Goal: Download file/media

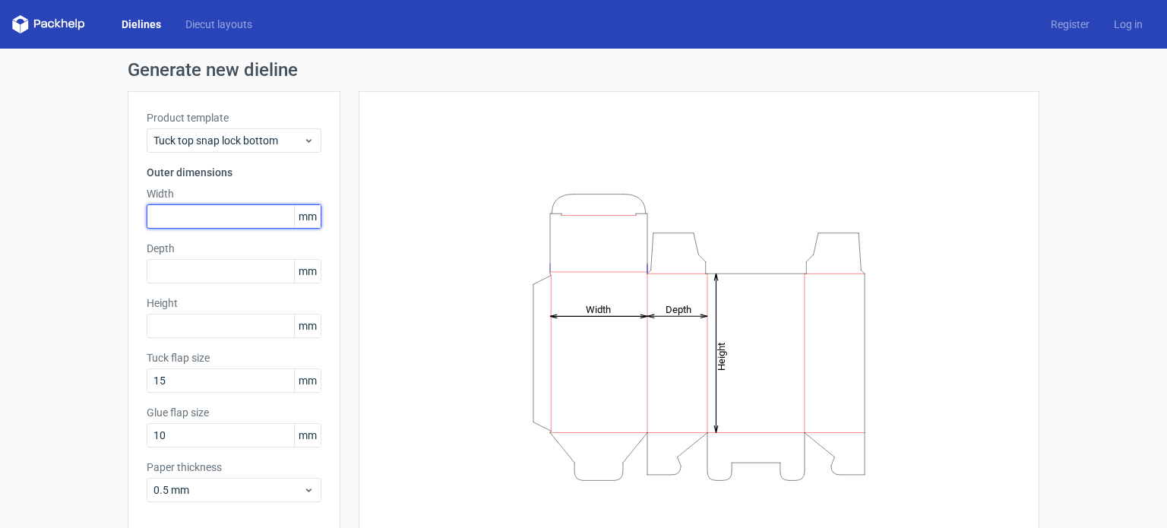
click at [230, 221] on input "text" at bounding box center [234, 216] width 175 height 24
type input "100"
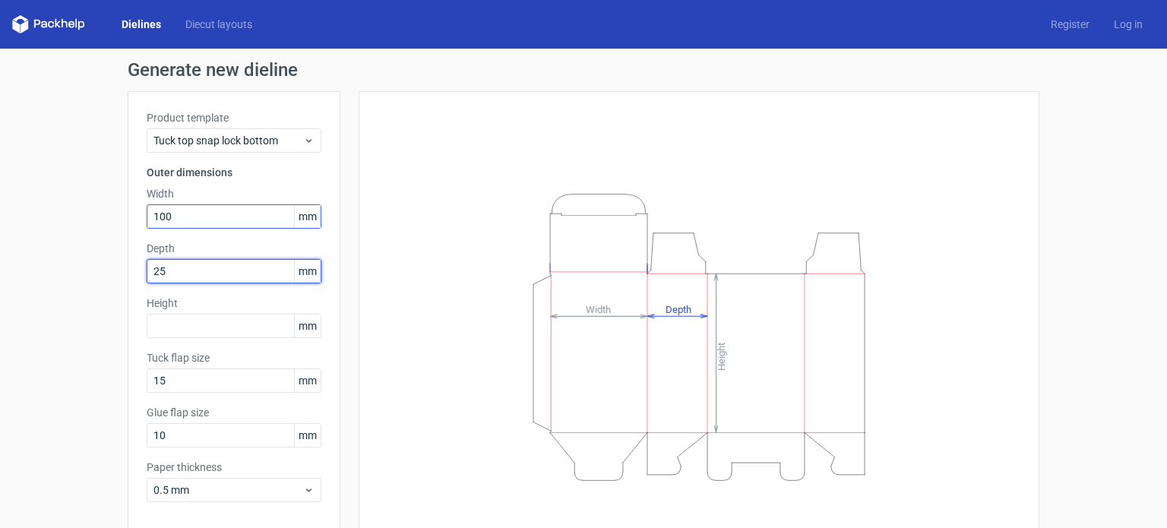
type input "25"
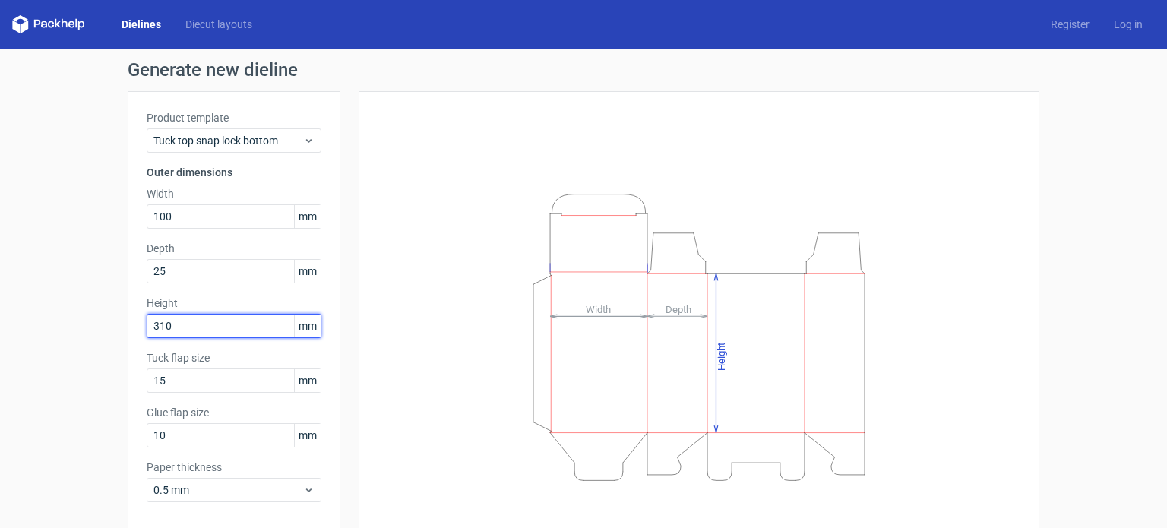
type input "310"
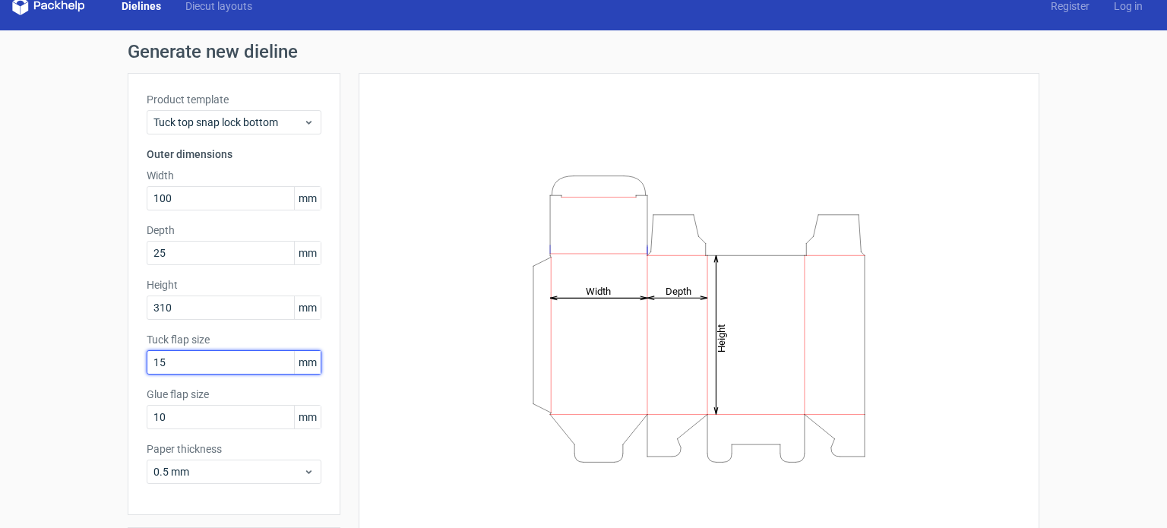
scroll to position [66, 0]
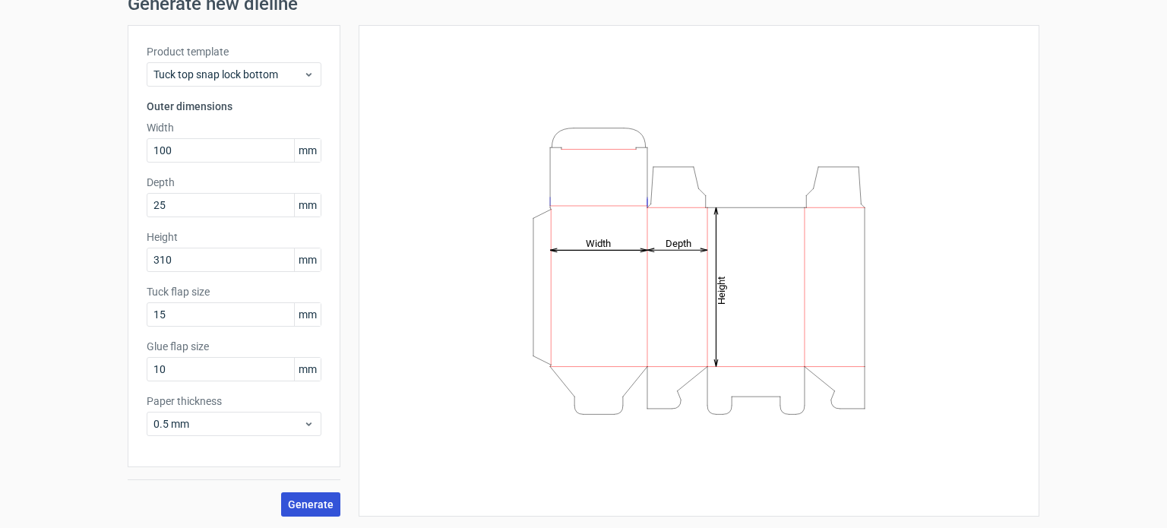
click at [299, 501] on span "Generate" at bounding box center [311, 504] width 46 height 11
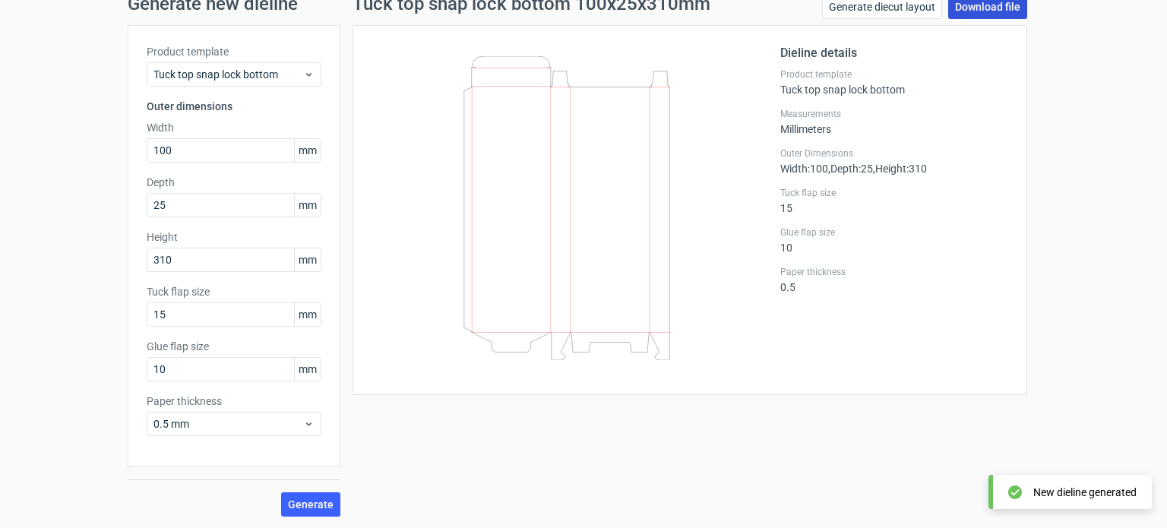
click at [1001, 14] on link "Download file" at bounding box center [987, 7] width 79 height 24
